Goal: Task Accomplishment & Management: Complete application form

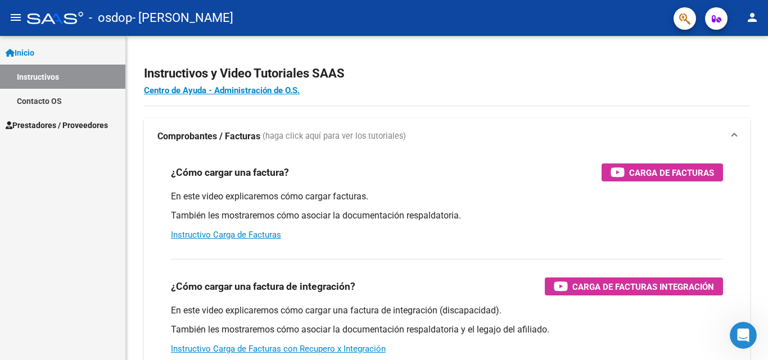
click at [46, 124] on span "Prestadores / Proveedores" at bounding box center [57, 125] width 102 height 12
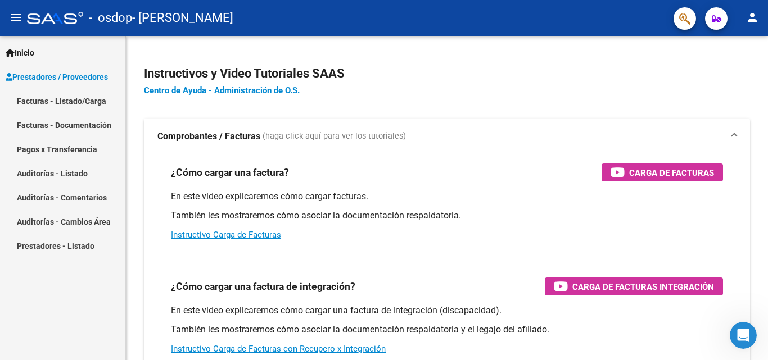
click at [68, 101] on link "Facturas - Listado/Carga" at bounding box center [62, 101] width 125 height 24
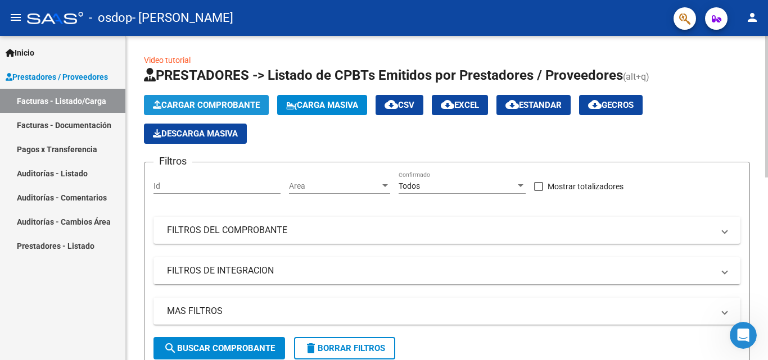
click at [248, 108] on span "Cargar Comprobante" at bounding box center [206, 105] width 107 height 10
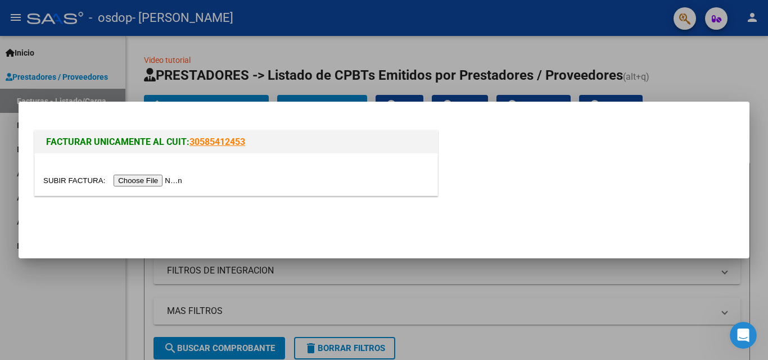
click at [165, 179] on input "file" at bounding box center [114, 181] width 142 height 12
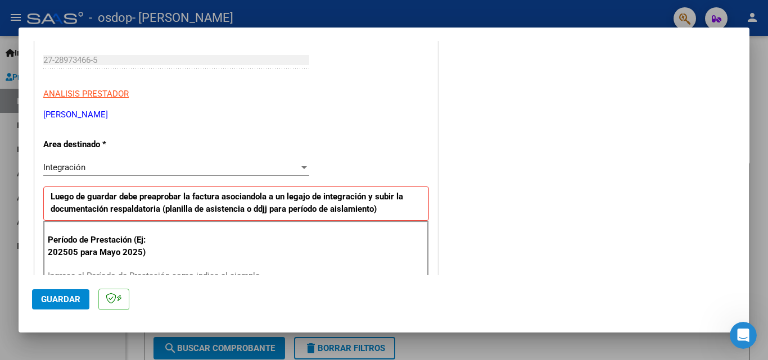
scroll to position [169, 0]
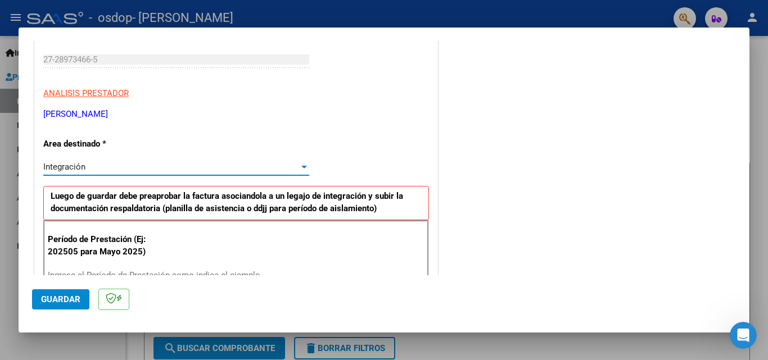
click at [302, 168] on div at bounding box center [304, 167] width 6 height 3
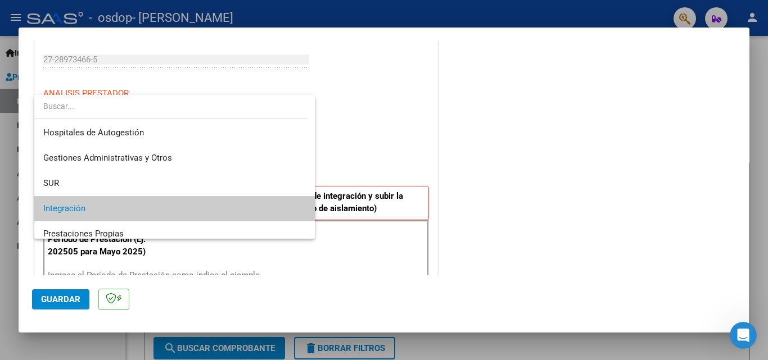
scroll to position [42, 0]
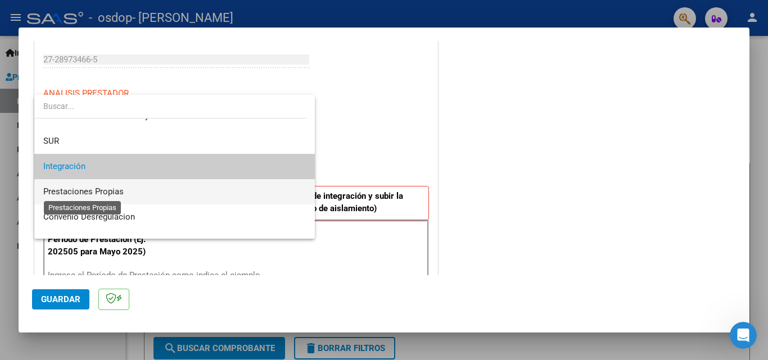
click at [117, 188] on span "Prestaciones Propias" at bounding box center [83, 192] width 80 height 10
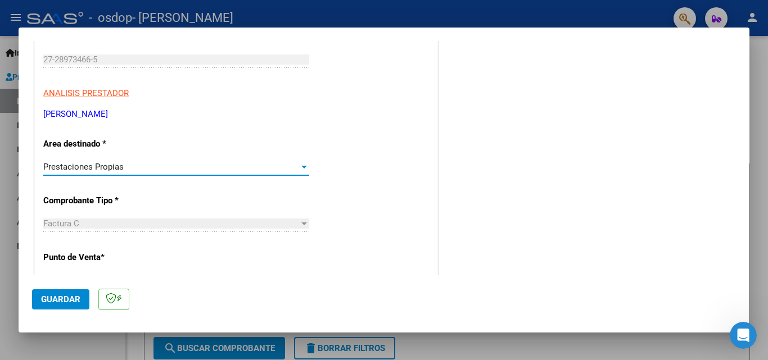
click at [299, 171] on div at bounding box center [304, 166] width 10 height 9
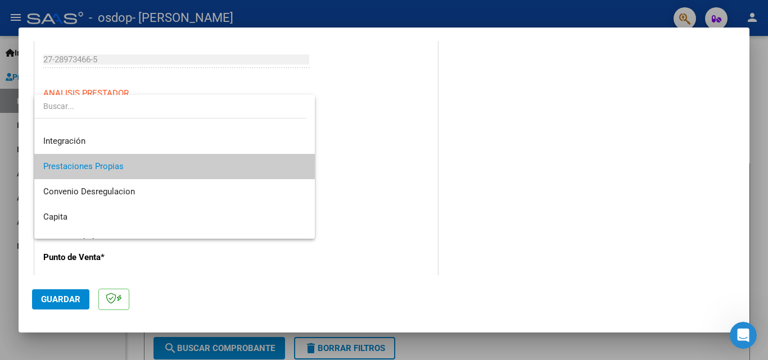
scroll to position [84, 0]
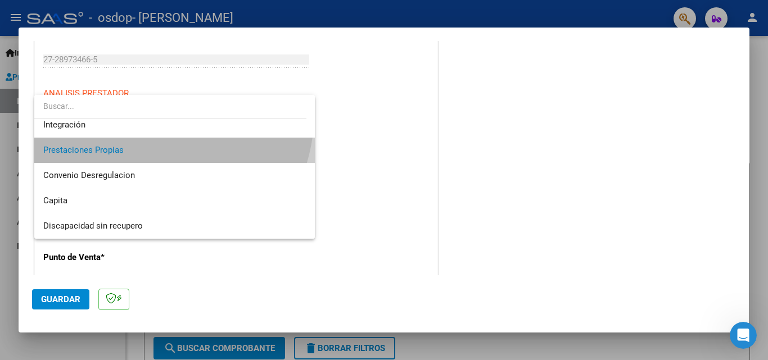
click at [138, 154] on span "Prestaciones Propias" at bounding box center [174, 150] width 262 height 25
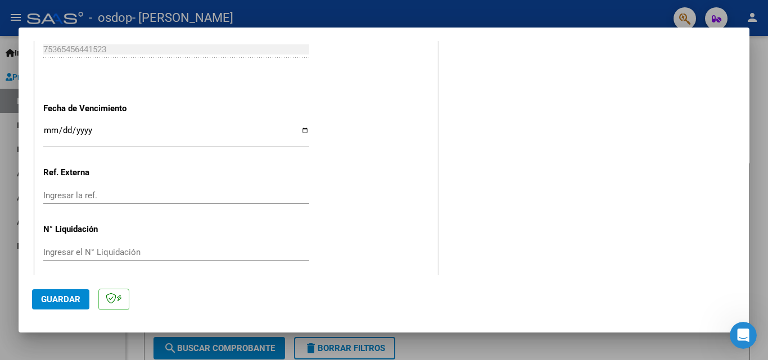
scroll to position [642, 0]
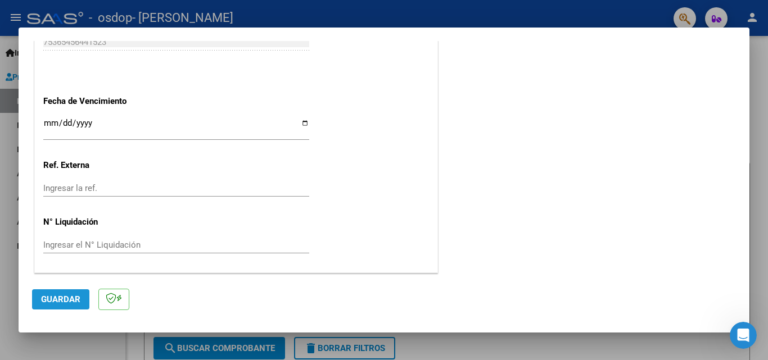
click at [64, 297] on span "Guardar" at bounding box center [60, 300] width 39 height 10
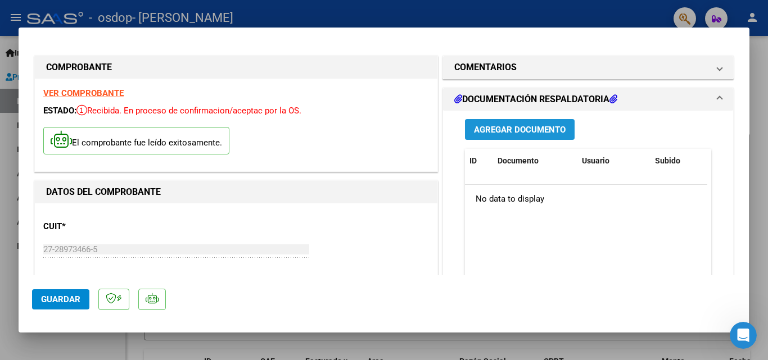
click at [542, 132] on span "Agregar Documento" at bounding box center [520, 130] width 92 height 10
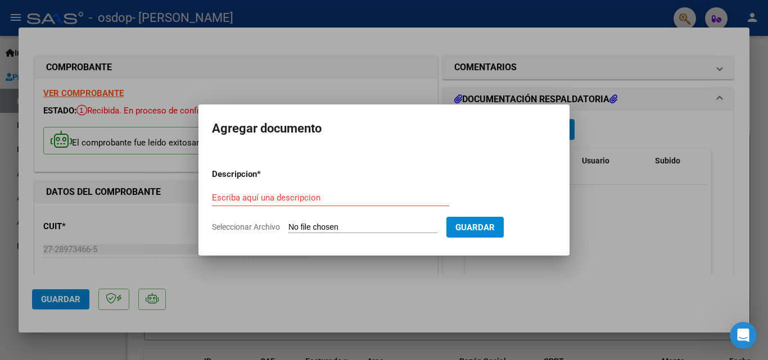
click at [225, 225] on span "Seleccionar Archivo" at bounding box center [246, 227] width 68 height 9
click at [288, 225] on input "Seleccionar Archivo" at bounding box center [362, 228] width 149 height 11
type input "C:\fakepath\Planilla de asistencia001.pdf"
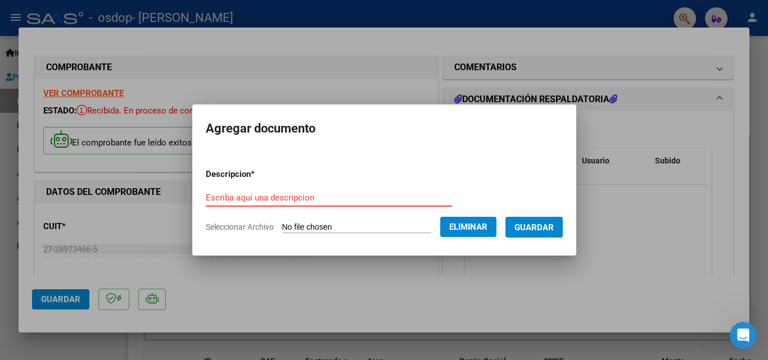
click at [214, 198] on input "Escriba aquí una descripcion" at bounding box center [329, 198] width 246 height 10
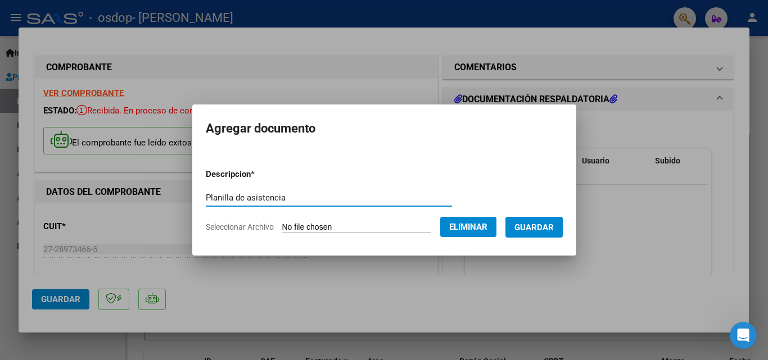
type input "Planilla de asistencia"
click at [540, 230] on span "Guardar" at bounding box center [533, 228] width 39 height 10
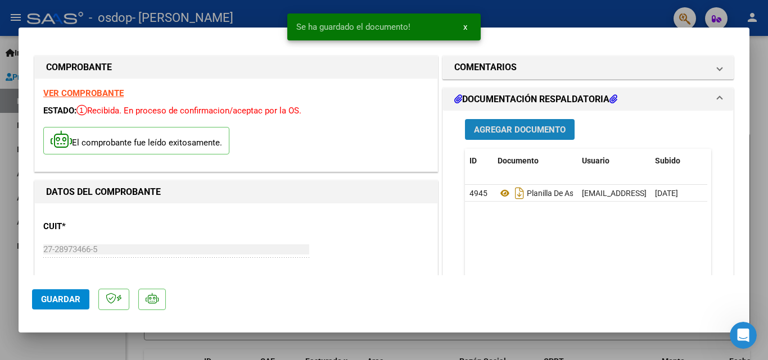
click at [533, 130] on span "Agregar Documento" at bounding box center [520, 130] width 92 height 10
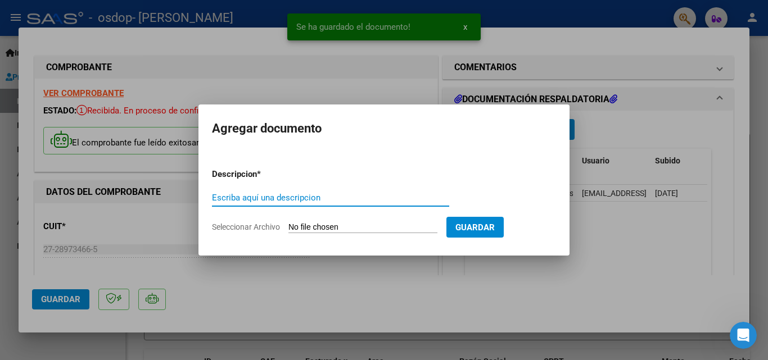
click at [324, 227] on input "Seleccionar Archivo" at bounding box center [362, 228] width 149 height 11
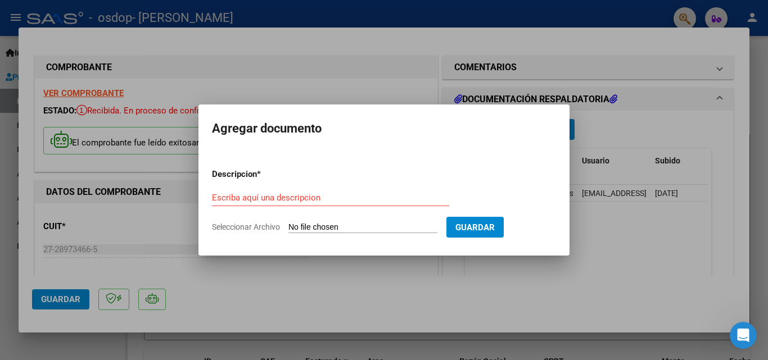
type input "C:\fakepath\Yahoo Mail - AUTORIZACIONES 2025 2135319381 - TOMAS, SILVANO.pdf"
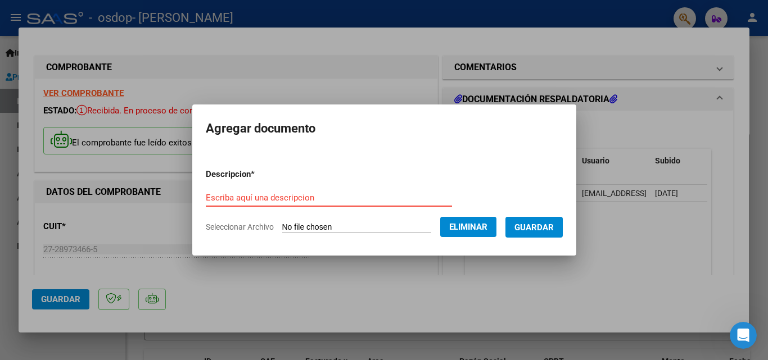
click at [212, 193] on input "Escriba aquí una descripcion" at bounding box center [329, 198] width 246 height 10
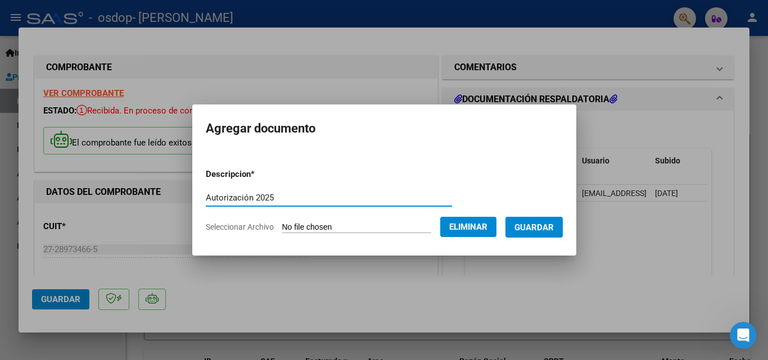
type input "Autorización 2025"
click at [535, 227] on span "Guardar" at bounding box center [533, 228] width 39 height 10
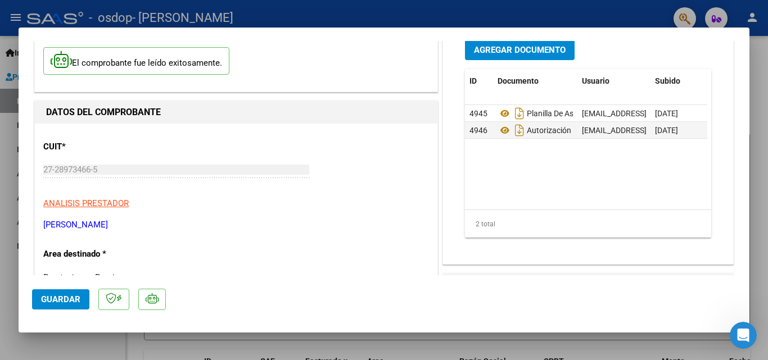
scroll to position [87, 0]
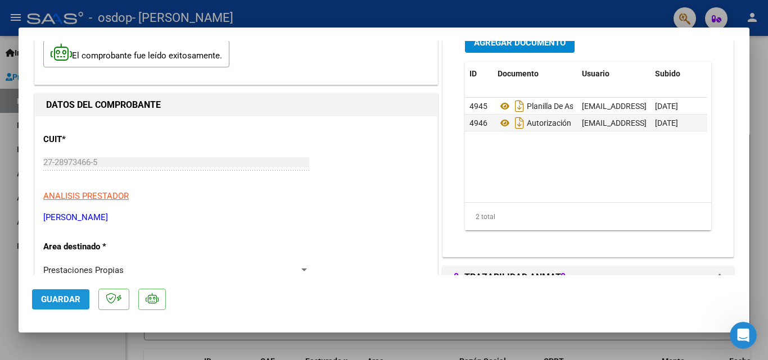
click at [61, 301] on span "Guardar" at bounding box center [60, 300] width 39 height 10
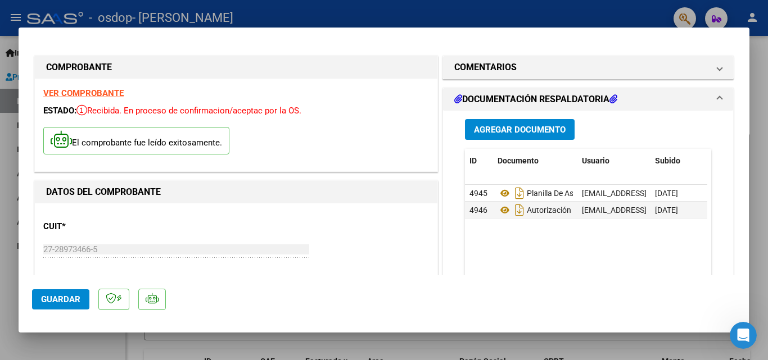
click at [98, 92] on strong "VER COMPROBANTE" at bounding box center [83, 93] width 80 height 10
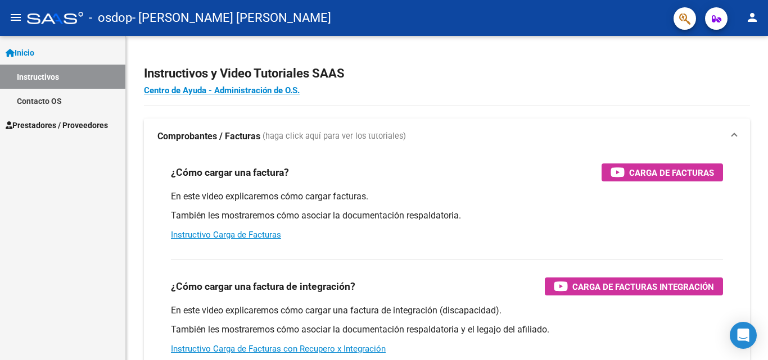
click at [61, 126] on span "Prestadores / Proveedores" at bounding box center [57, 125] width 102 height 12
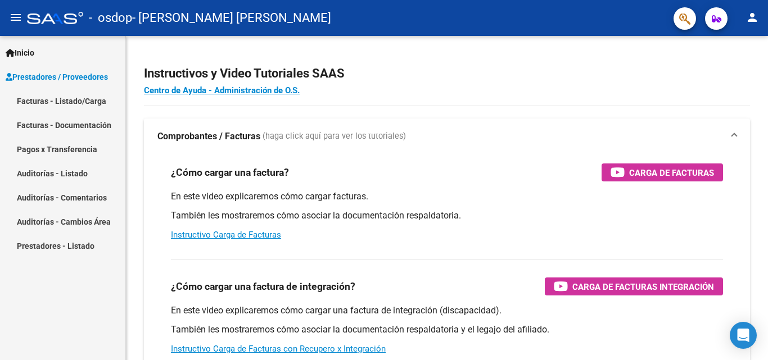
click at [69, 124] on link "Facturas - Documentación" at bounding box center [62, 125] width 125 height 24
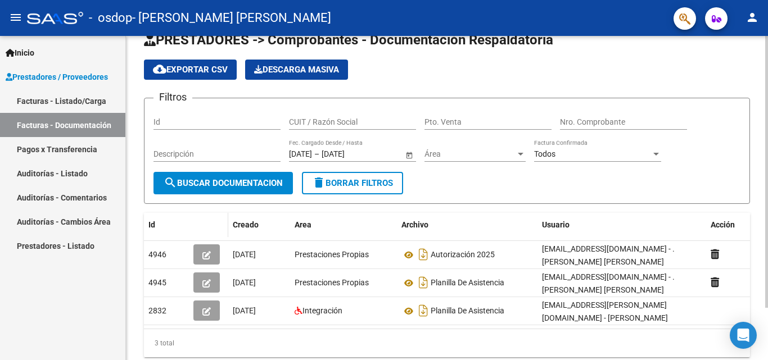
scroll to position [6, 0]
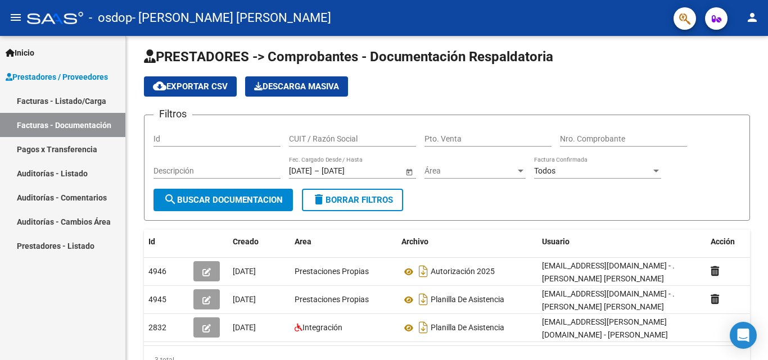
click at [62, 149] on link "Pagos x Transferencia" at bounding box center [62, 149] width 125 height 24
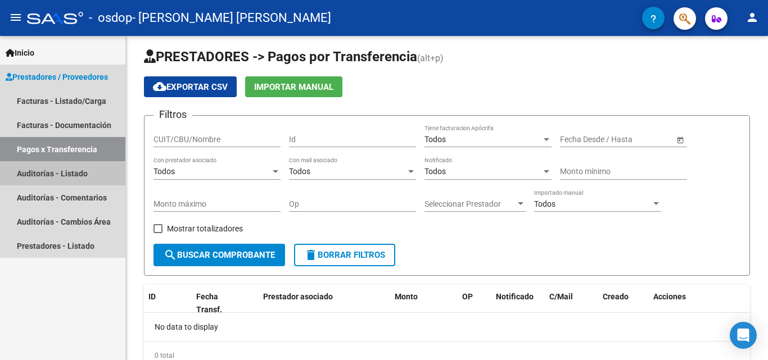
click at [51, 173] on link "Auditorías - Listado" at bounding box center [62, 173] width 125 height 24
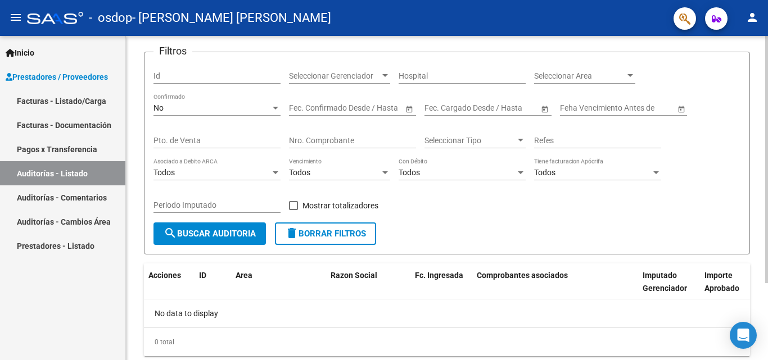
scroll to position [45, 0]
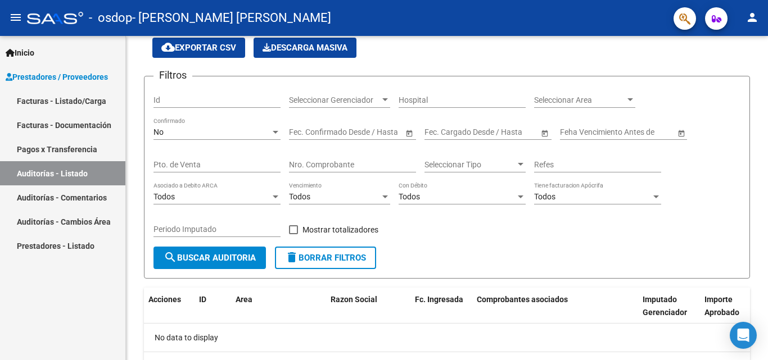
click at [54, 195] on link "Auditorías - Comentarios" at bounding box center [62, 197] width 125 height 24
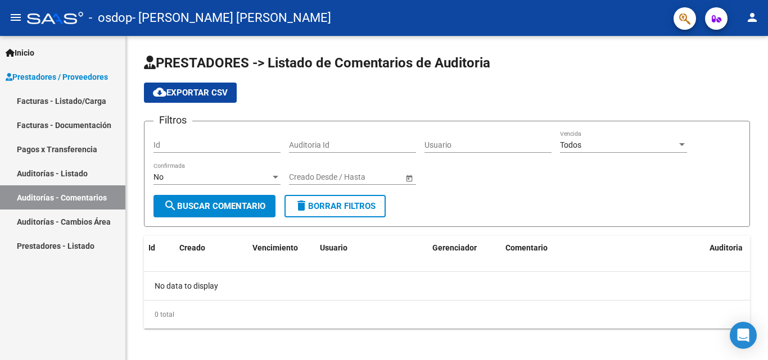
click at [60, 223] on link "Auditorías - Cambios Área" at bounding box center [62, 222] width 125 height 24
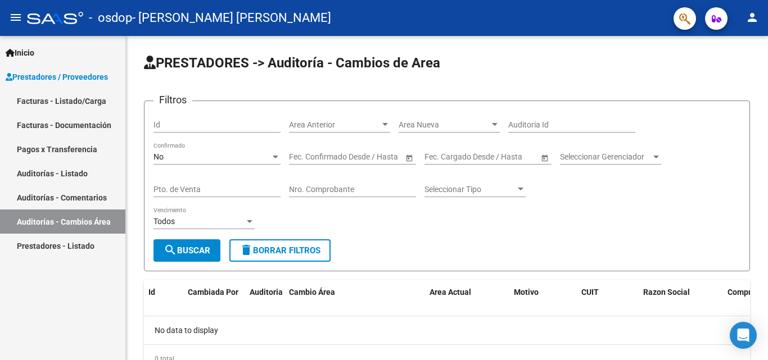
click at [56, 243] on link "Prestadores - Listado" at bounding box center [62, 246] width 125 height 24
